Goal: Information Seeking & Learning: Find specific fact

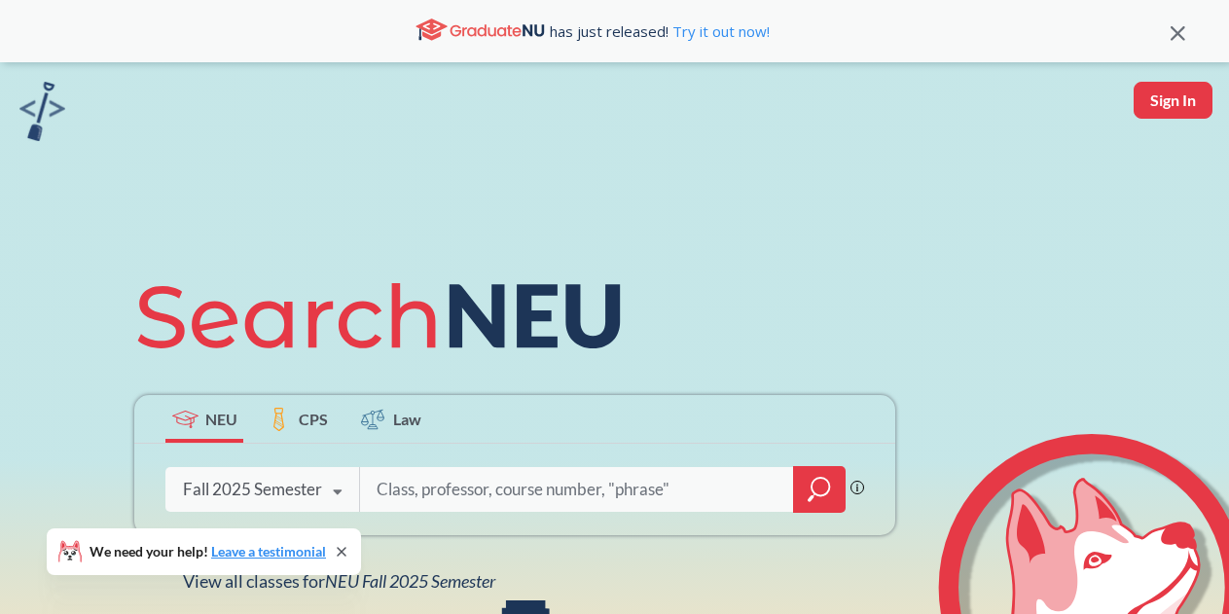
click at [673, 483] on input "search" at bounding box center [577, 489] width 405 height 41
type input "info7375"
click at [835, 497] on div at bounding box center [819, 489] width 53 height 47
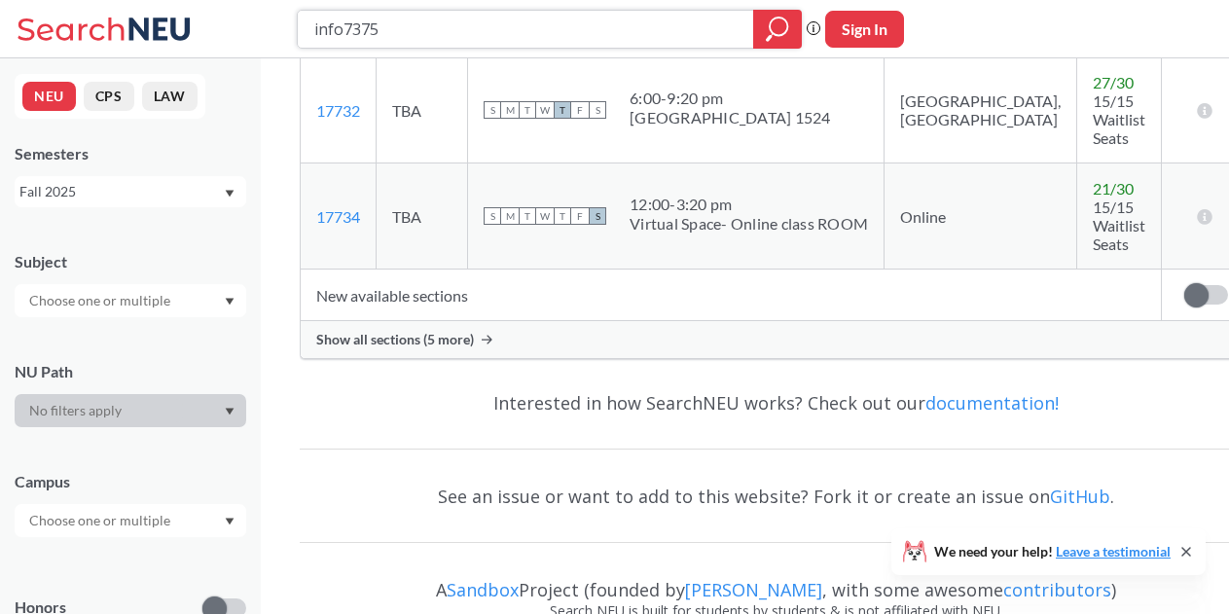
scroll to position [531, 0]
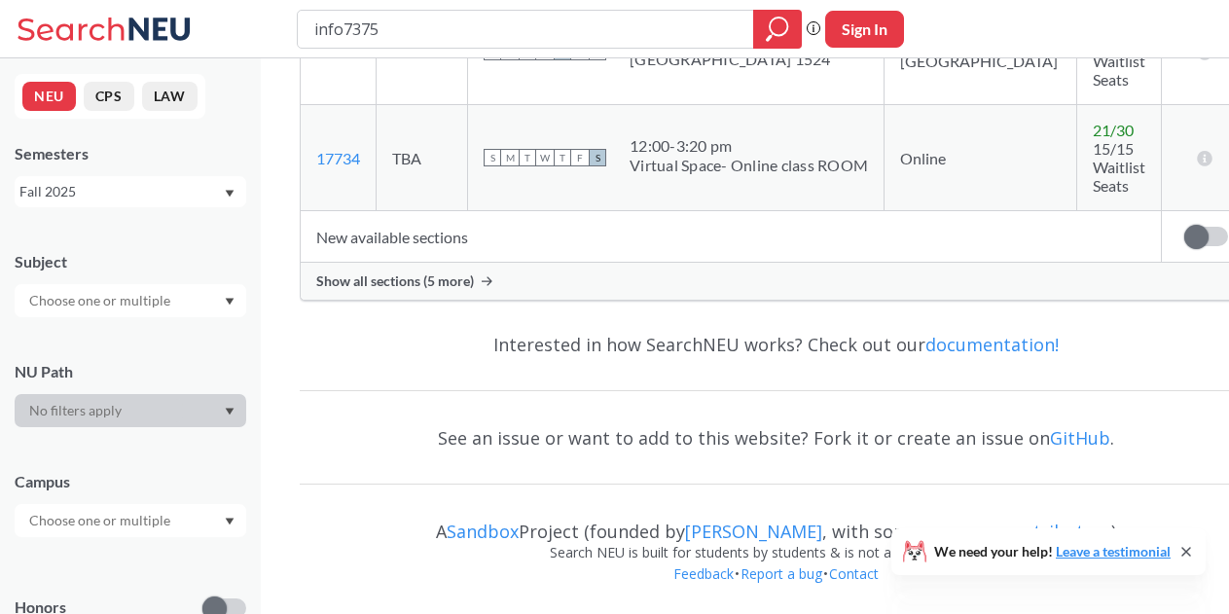
click at [101, 294] on input "text" at bounding box center [100, 300] width 163 height 23
click at [120, 355] on p "Information Systems Program" at bounding box center [135, 354] width 220 height 19
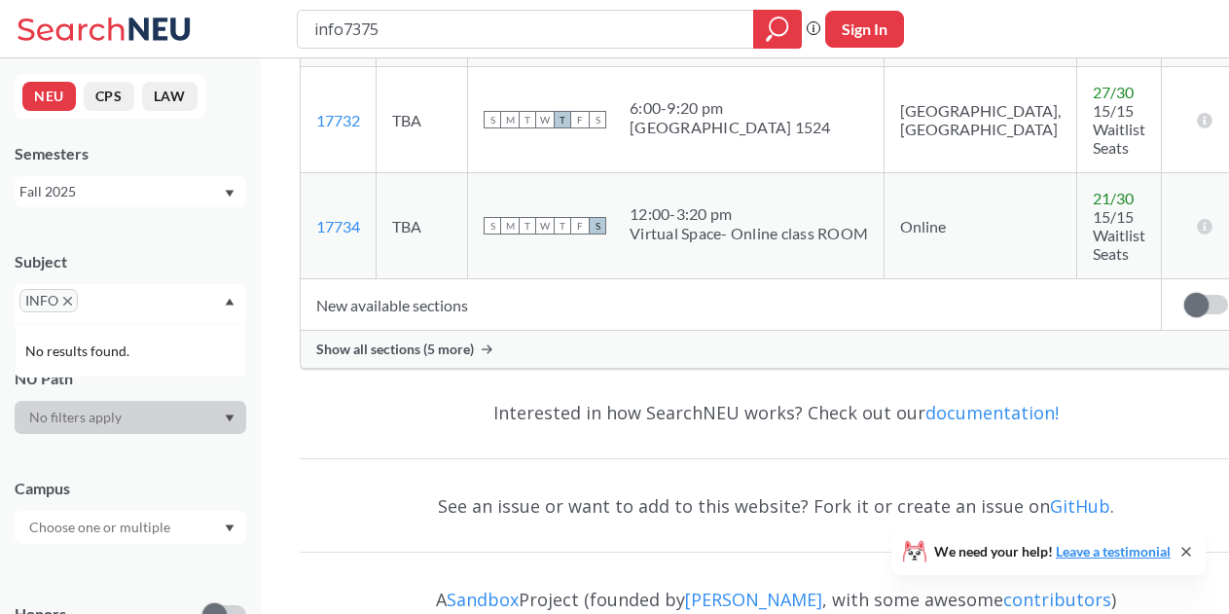
scroll to position [552, 0]
click at [439, 357] on div "Show all sections (5 more)" at bounding box center [776, 348] width 951 height 37
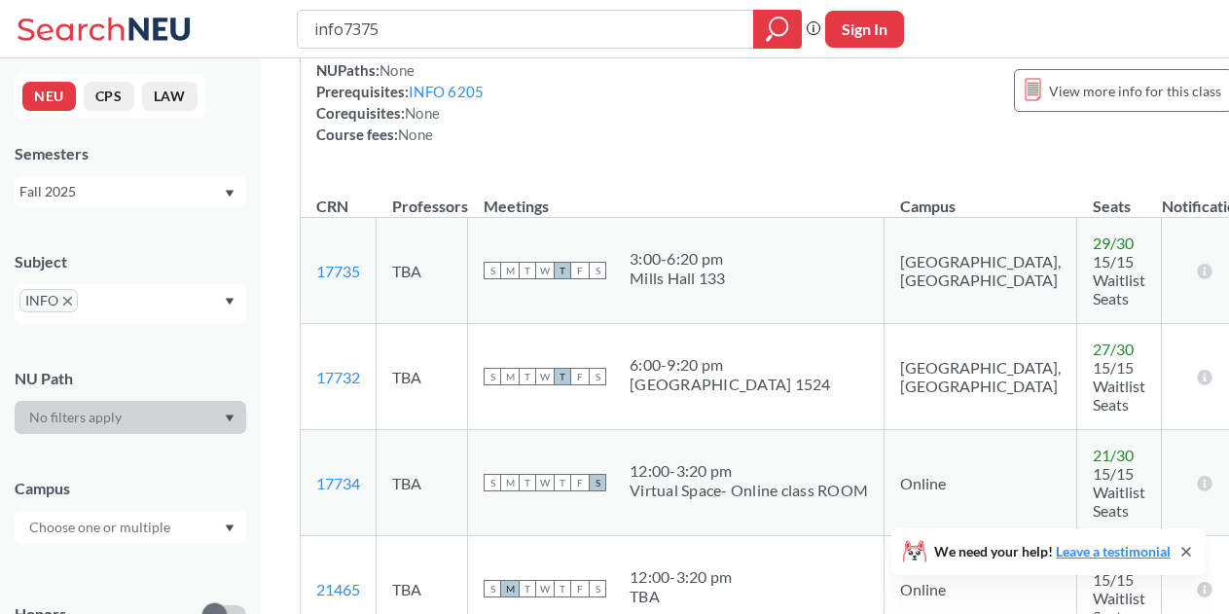
scroll to position [277, 0]
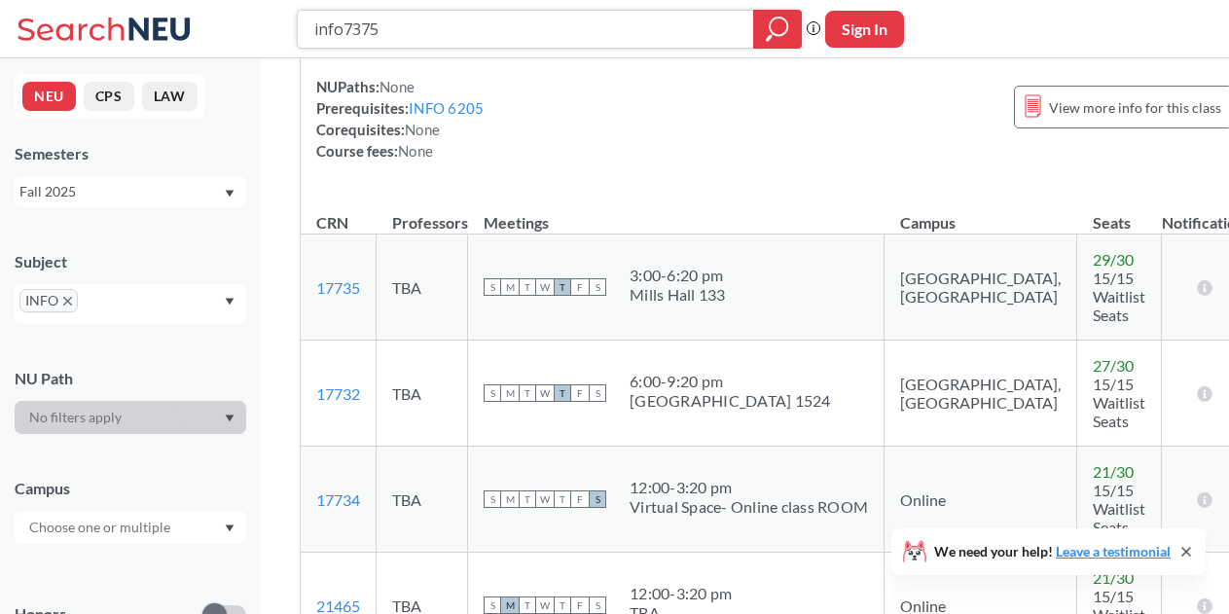
click at [678, 28] on input "info7375" at bounding box center [525, 29] width 427 height 33
type input "i"
click at [780, 26] on icon "magnifying glass" at bounding box center [777, 29] width 23 height 27
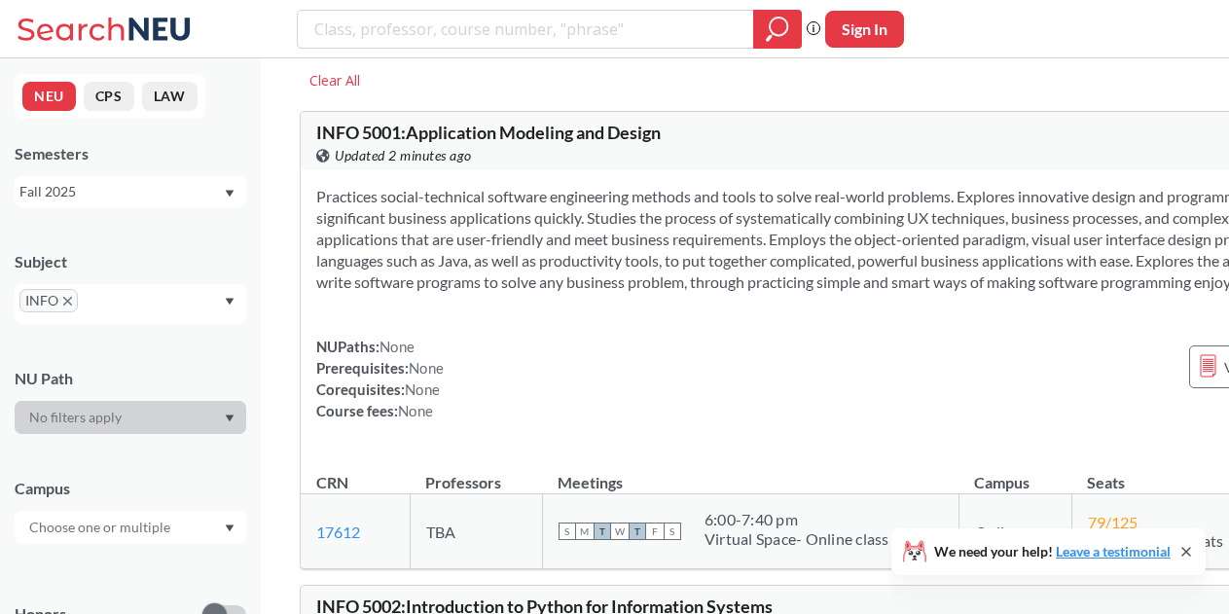
scroll to position [61, 0]
